Goal: Task Accomplishment & Management: Use online tool/utility

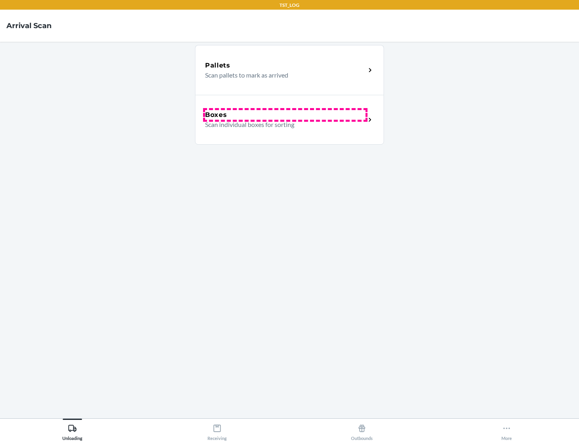
click at [285, 115] on div "Boxes" at bounding box center [285, 115] width 161 height 10
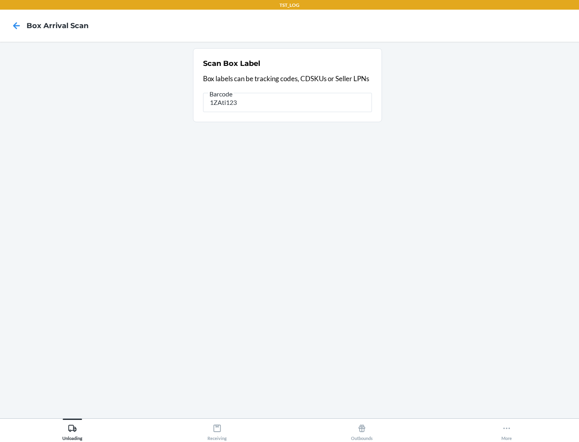
type input "1ZAti123"
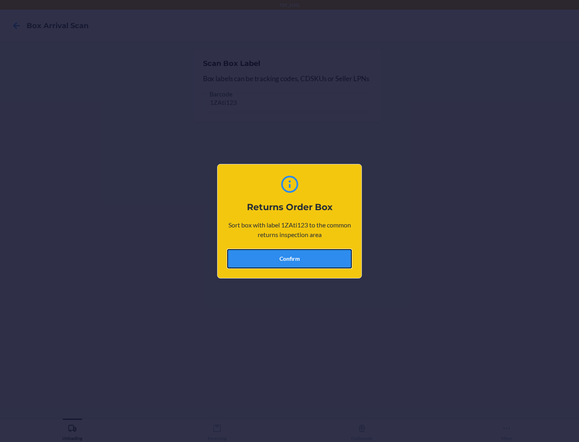
click at [290, 259] on button "Confirm" at bounding box center [289, 258] width 125 height 19
